Goal: Navigation & Orientation: Find specific page/section

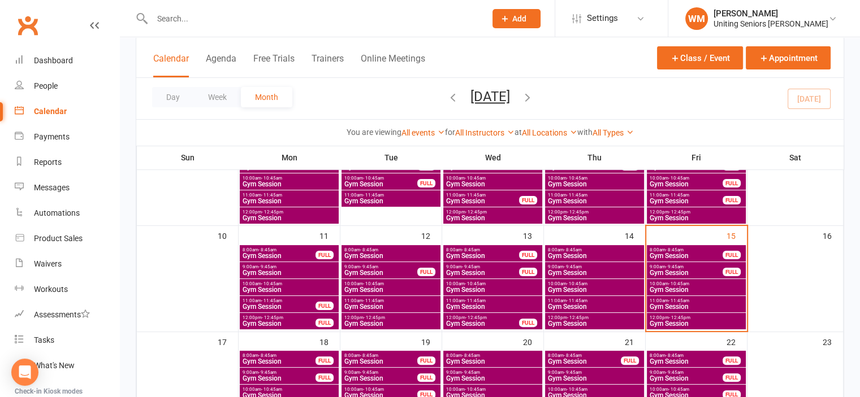
click at [711, 270] on span "Gym Session" at bounding box center [686, 273] width 74 height 7
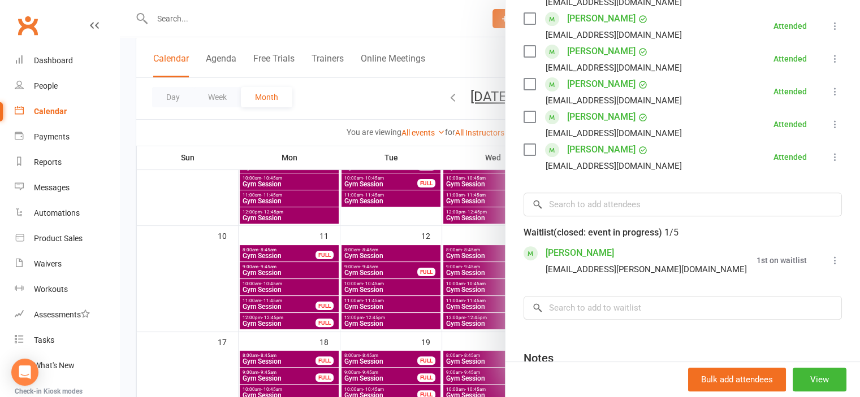
scroll to position [452, 0]
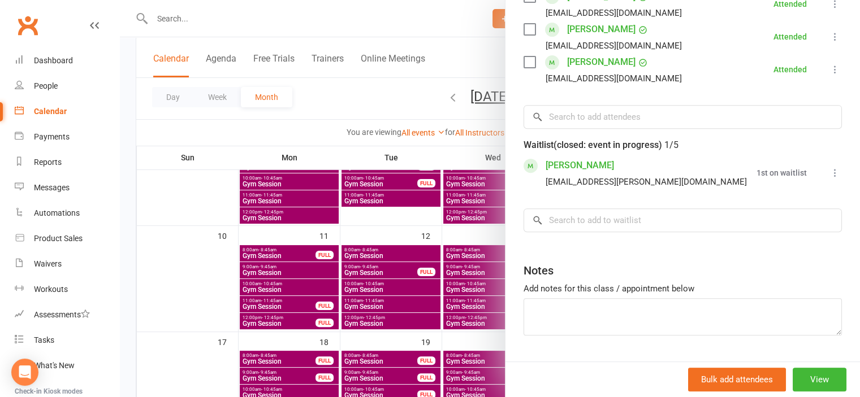
click at [183, 270] on div at bounding box center [490, 198] width 740 height 397
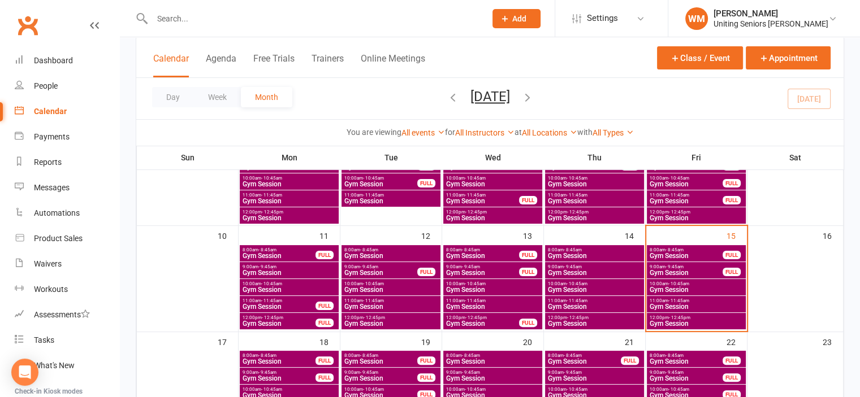
click at [691, 285] on span "10:00am - 10:45am" at bounding box center [696, 283] width 94 height 5
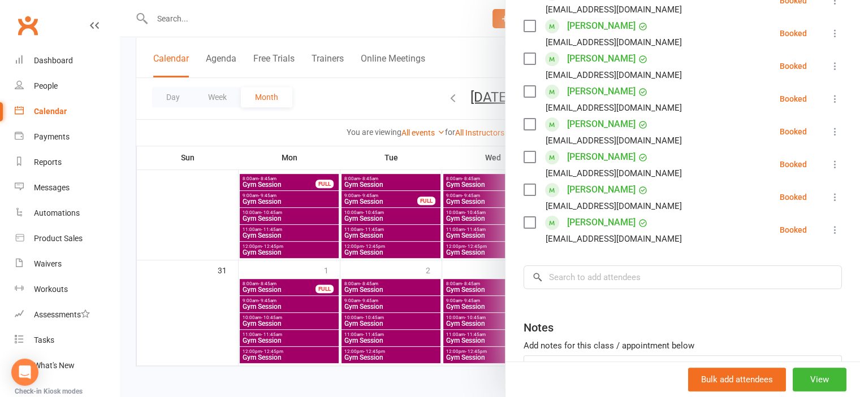
scroll to position [170, 0]
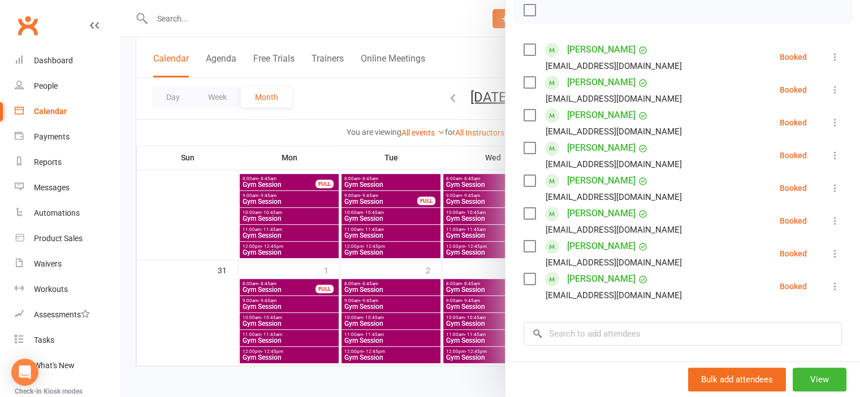
click at [197, 320] on div at bounding box center [490, 198] width 740 height 397
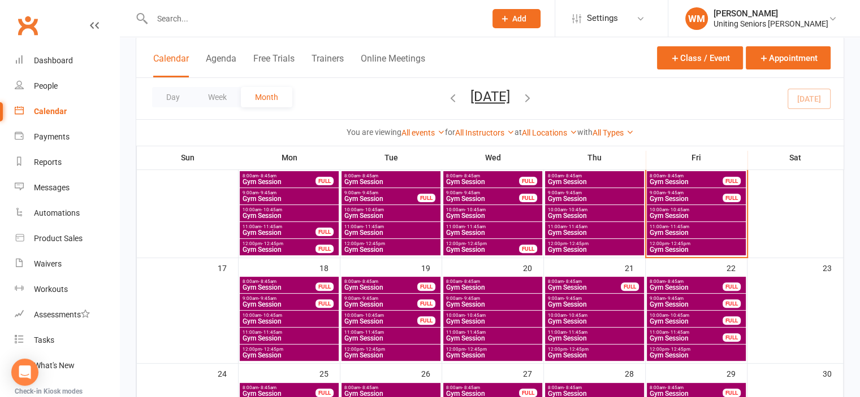
scroll to position [283, 0]
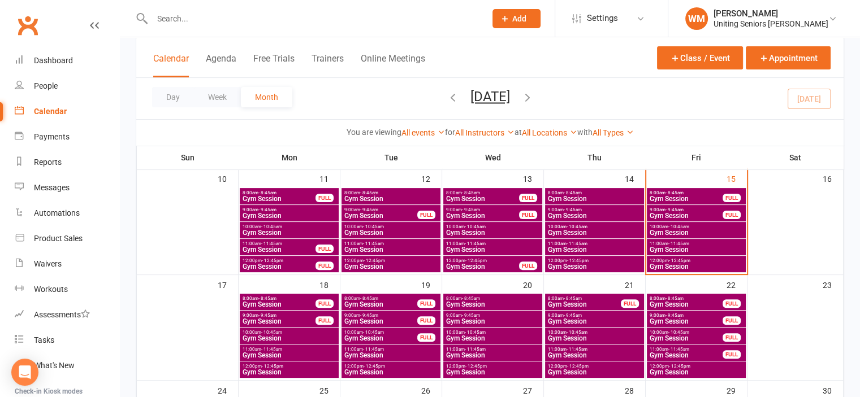
click at [699, 231] on span "Gym Session" at bounding box center [696, 232] width 94 height 7
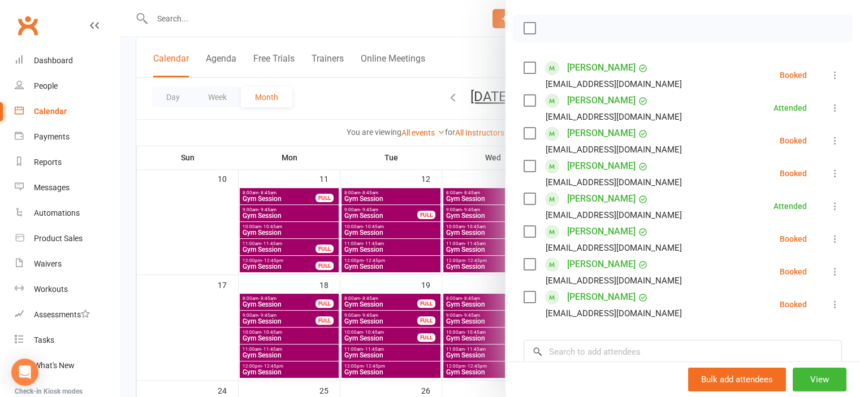
scroll to position [170, 0]
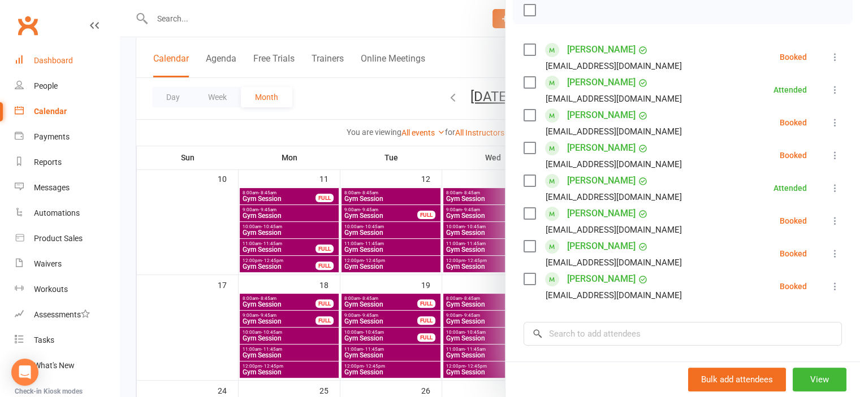
click at [63, 54] on link "Dashboard" at bounding box center [67, 60] width 105 height 25
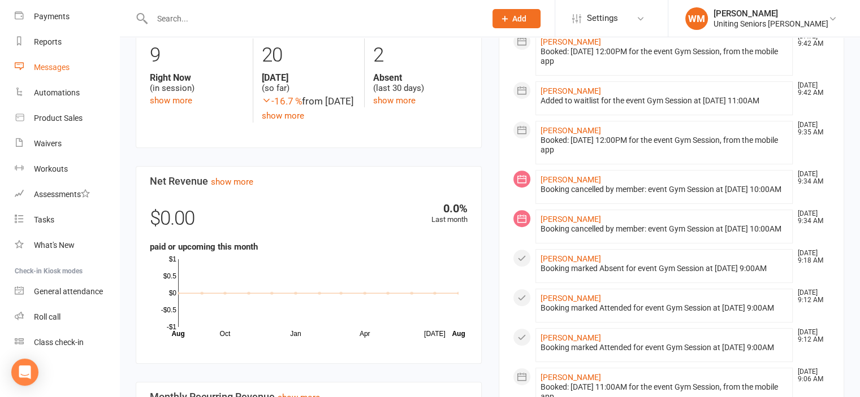
scroll to position [7, 0]
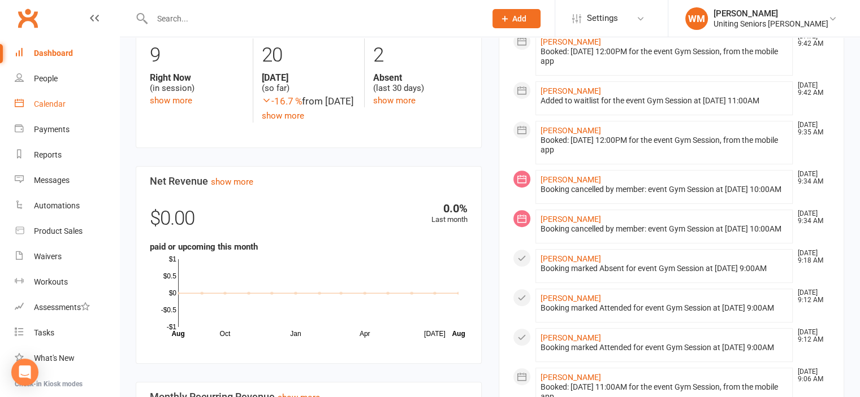
click at [45, 105] on div "Calendar" at bounding box center [50, 103] width 32 height 9
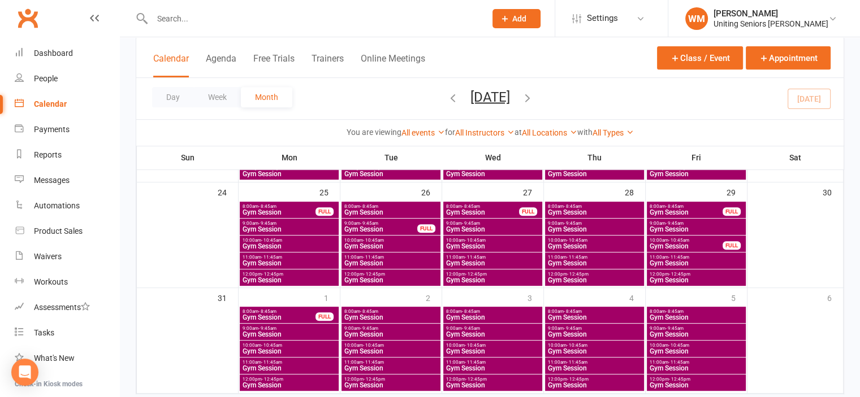
scroll to position [509, 0]
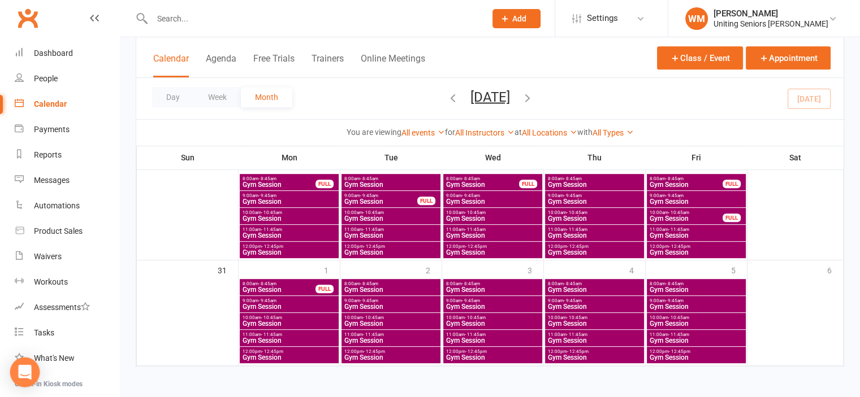
click at [22, 371] on icon "Open Intercom Messenger" at bounding box center [24, 372] width 13 height 15
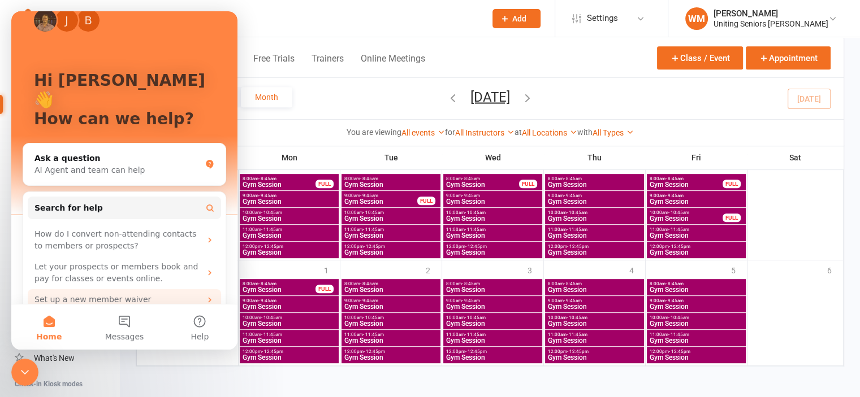
scroll to position [38, 0]
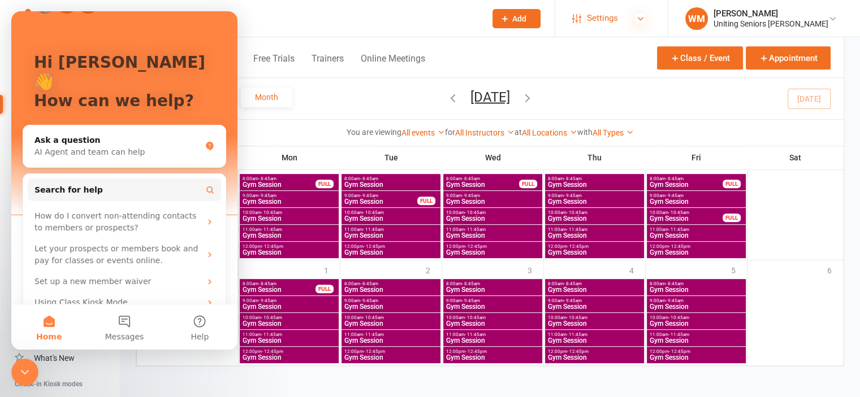
click at [645, 20] on icon at bounding box center [640, 18] width 9 height 9
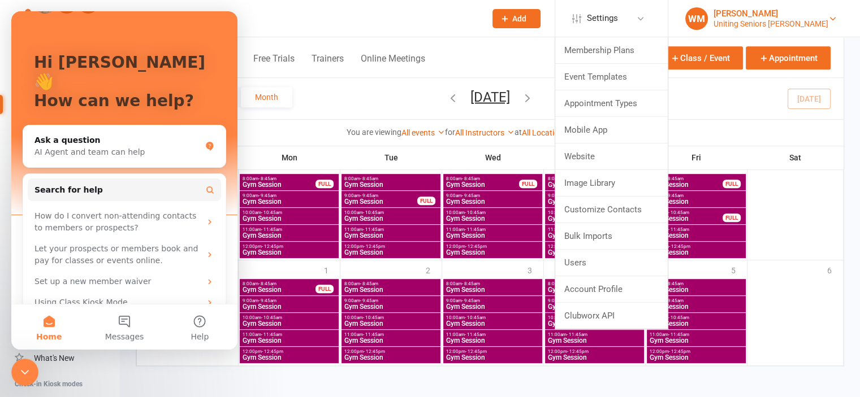
click at [794, 19] on div "Uniting Seniors [PERSON_NAME]" at bounding box center [770, 24] width 115 height 10
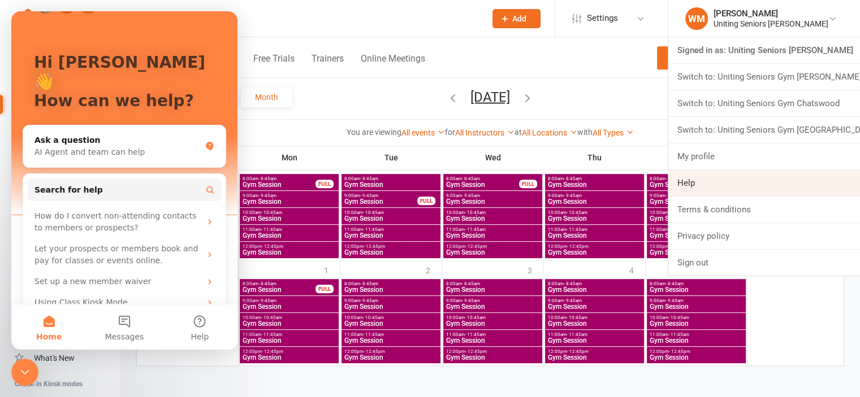
click at [717, 185] on link "Help" at bounding box center [764, 183] width 192 height 26
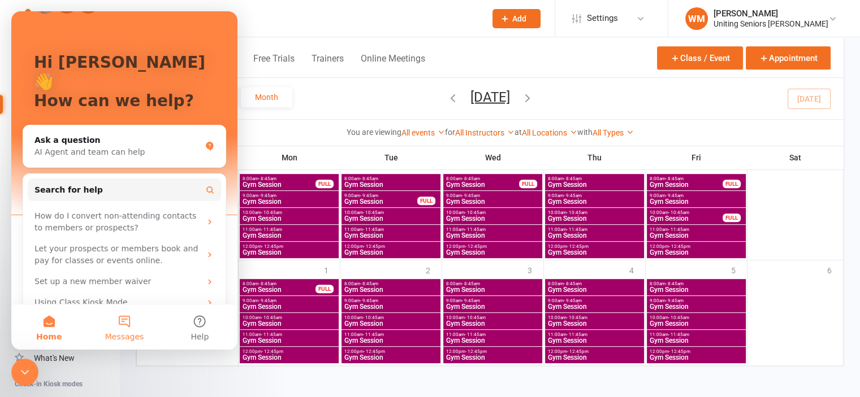
click at [124, 314] on button "Messages" at bounding box center [123, 327] width 75 height 45
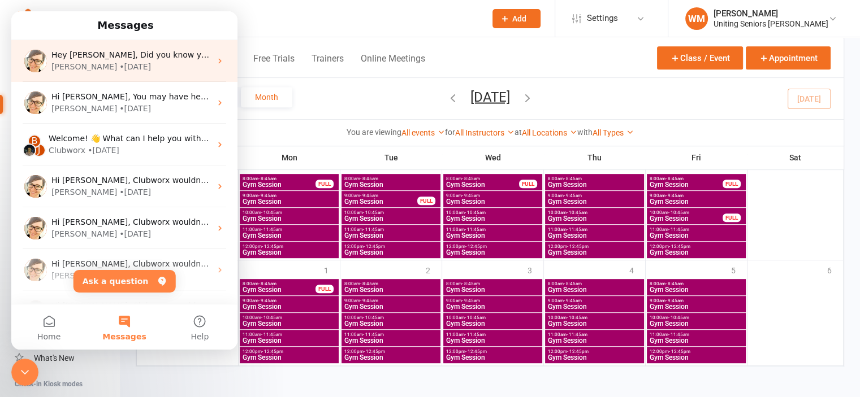
click at [145, 64] on div "[PERSON_NAME] • [DATE]" at bounding box center [130, 67] width 159 height 12
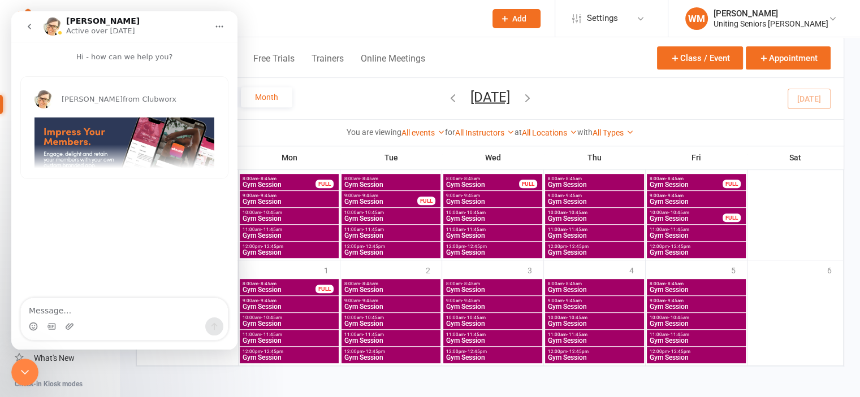
click at [28, 24] on icon "go back" at bounding box center [29, 26] width 9 height 9
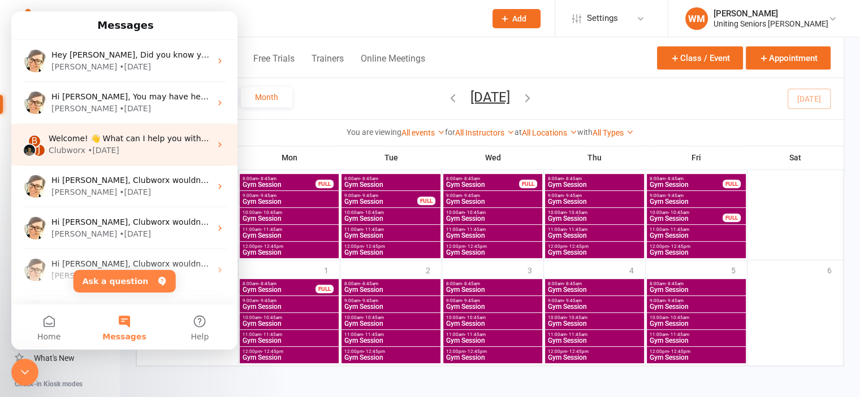
scroll to position [199, 0]
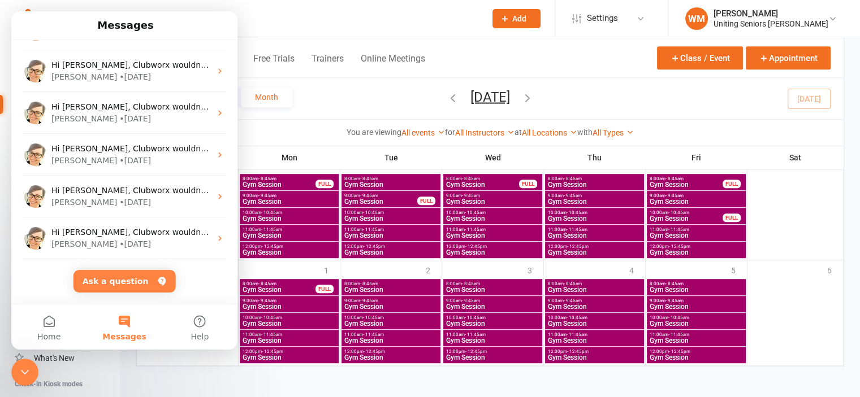
click at [346, 14] on input "text" at bounding box center [313, 19] width 329 height 16
